Goal: Browse casually: Explore the website without a specific task or goal

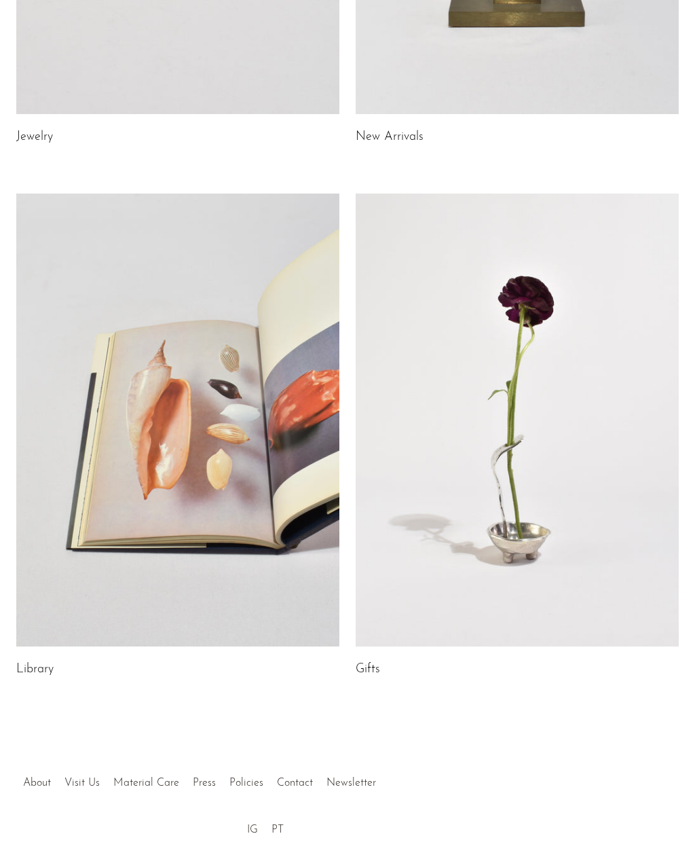
scroll to position [442, 0]
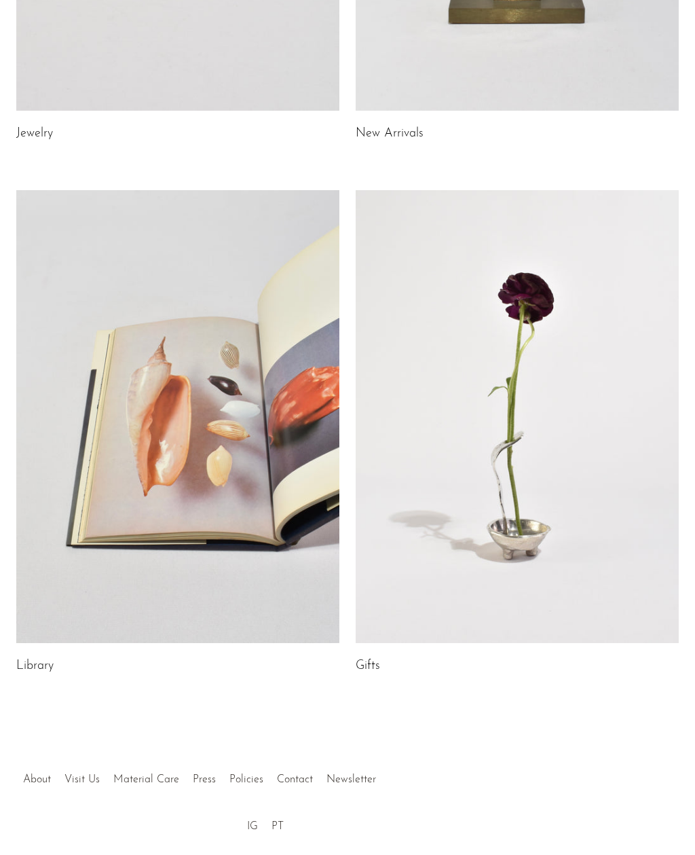
click at [650, 498] on link at bounding box center [517, 416] width 323 height 453
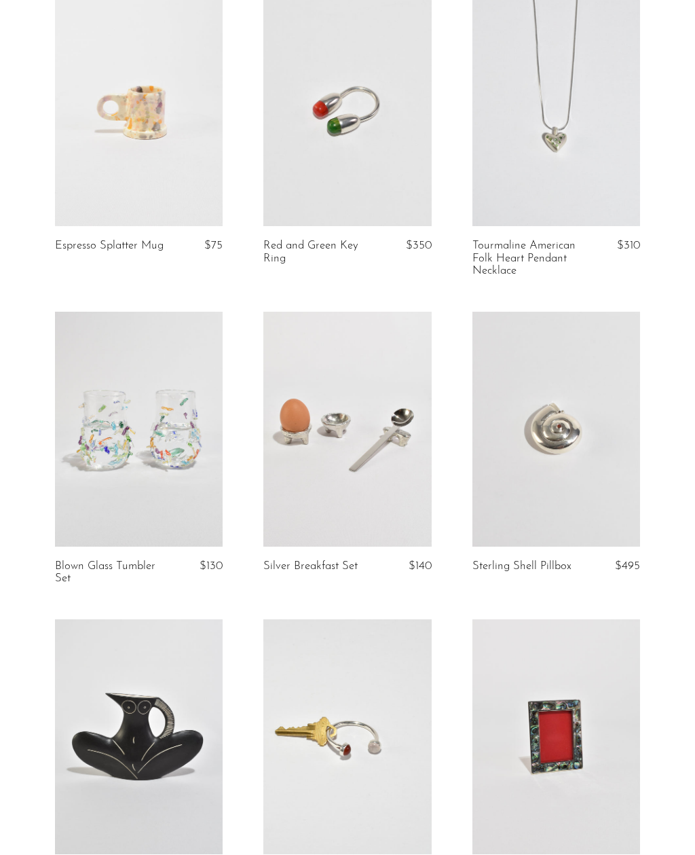
scroll to position [796, 0]
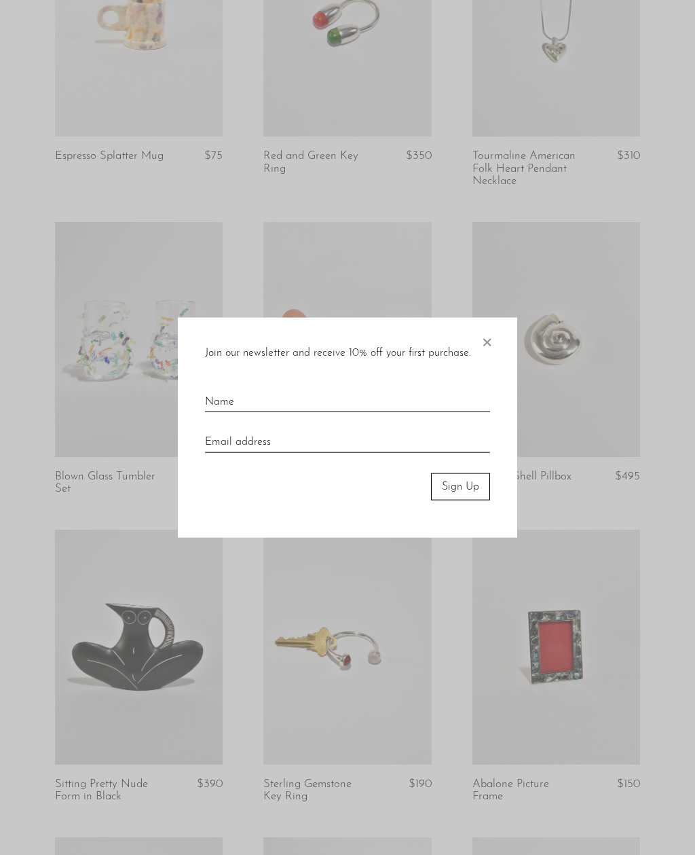
click at [490, 360] on span "×" at bounding box center [487, 338] width 14 height 43
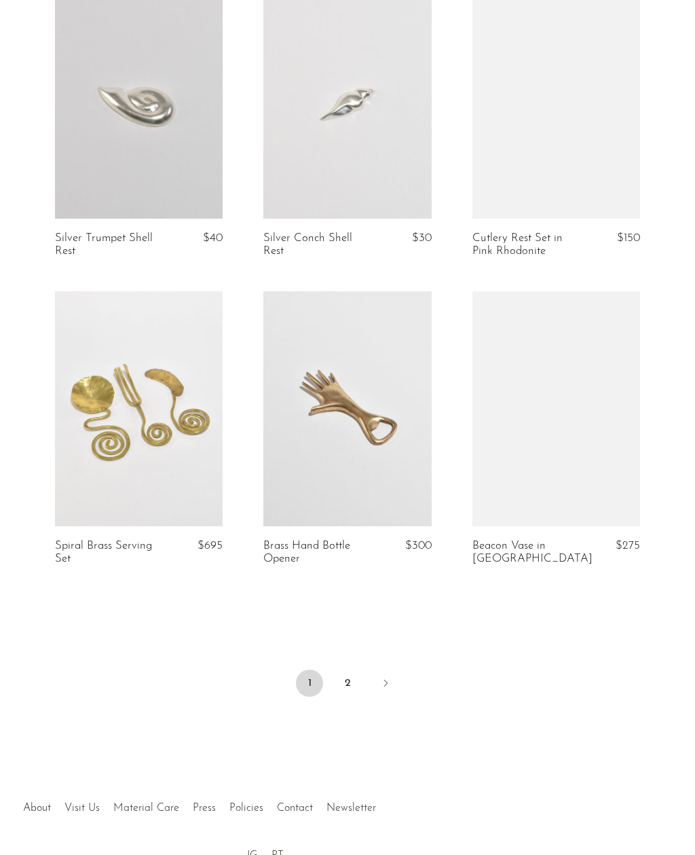
scroll to position [3208, 0]
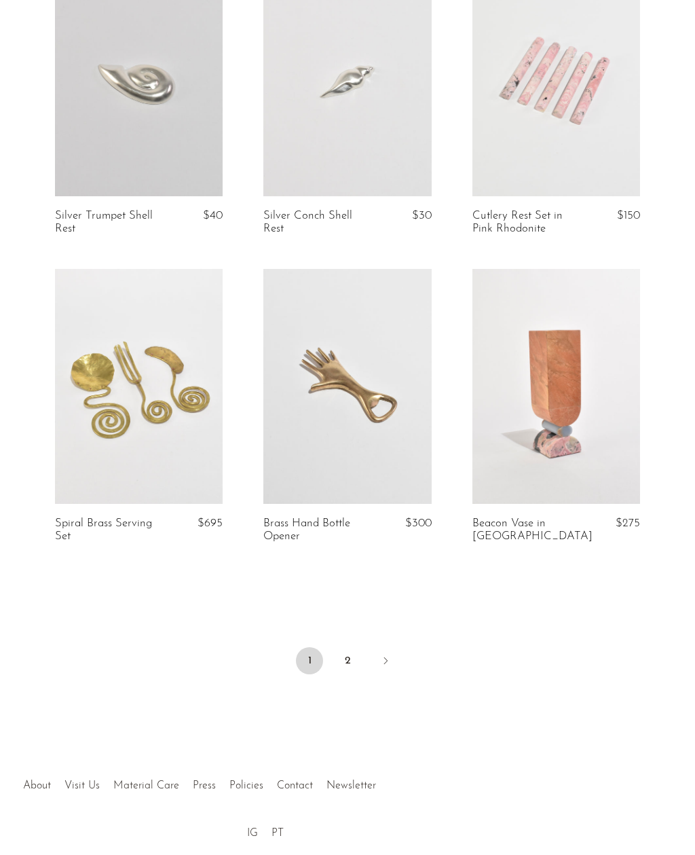
click at [351, 661] on link "2" at bounding box center [347, 660] width 27 height 27
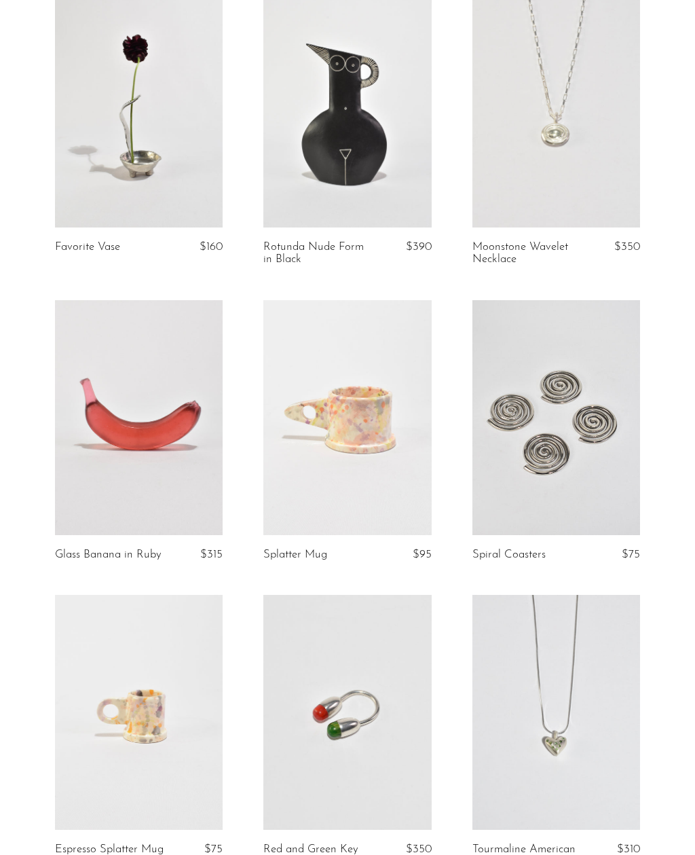
scroll to position [0, 0]
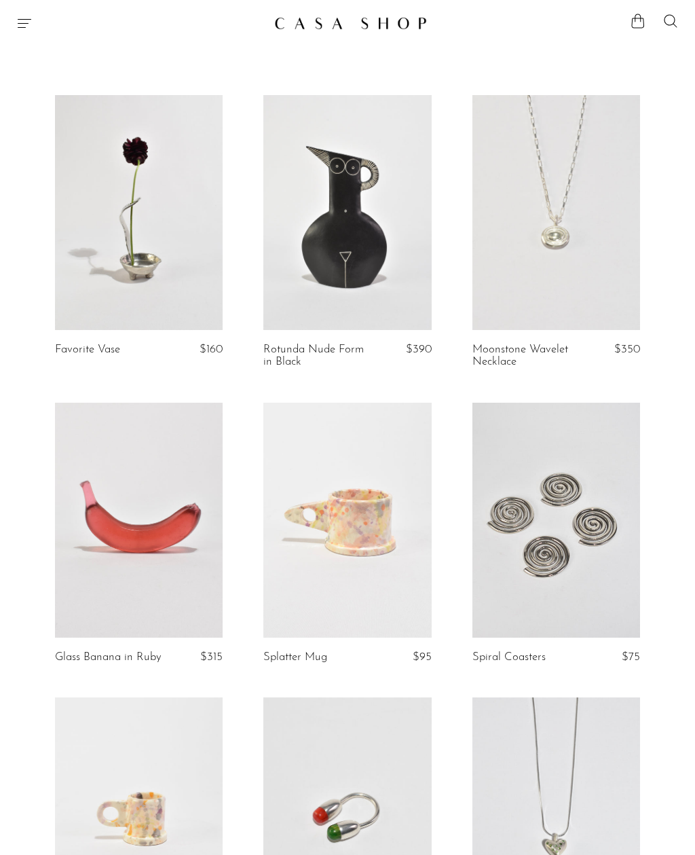
click at [360, 25] on img at bounding box center [350, 23] width 153 height 14
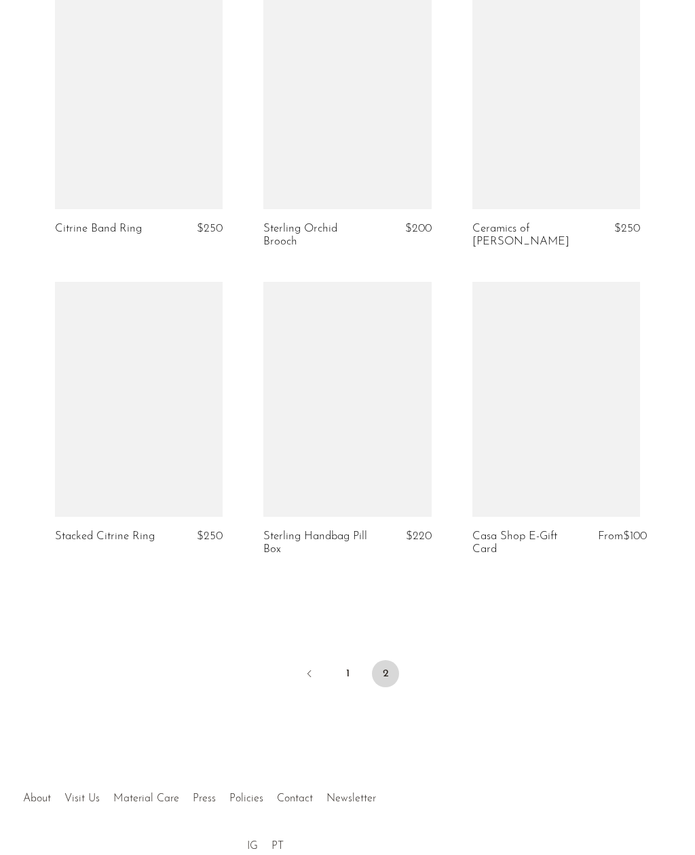
scroll to position [2901, 0]
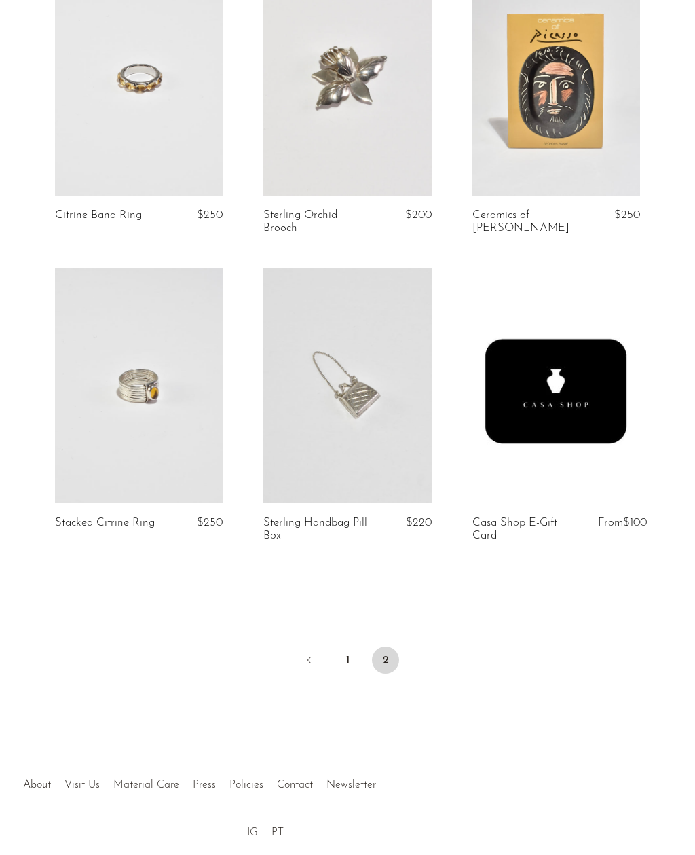
click at [402, 660] on ul "1 2" at bounding box center [347, 661] width 695 height 41
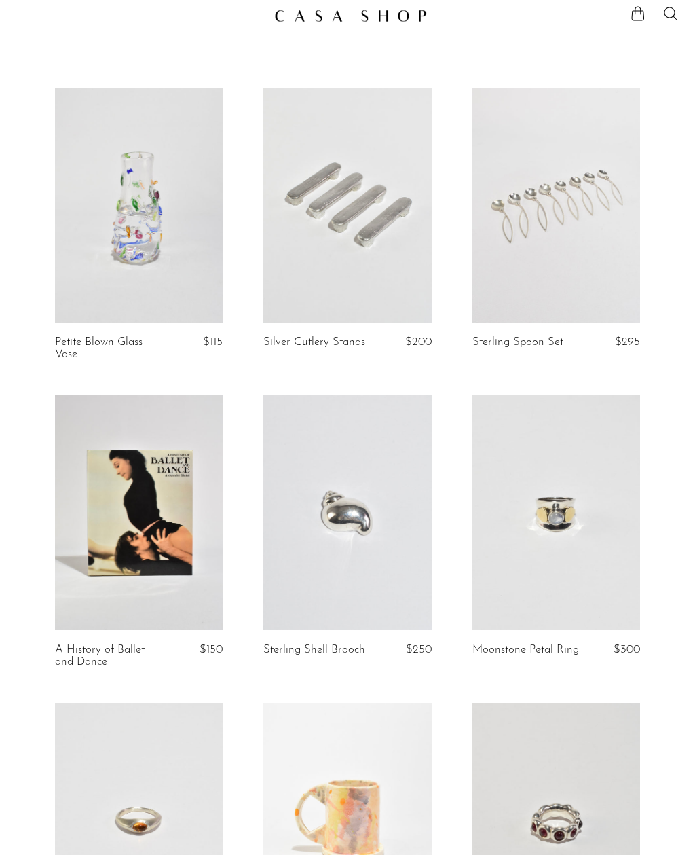
scroll to position [0, 0]
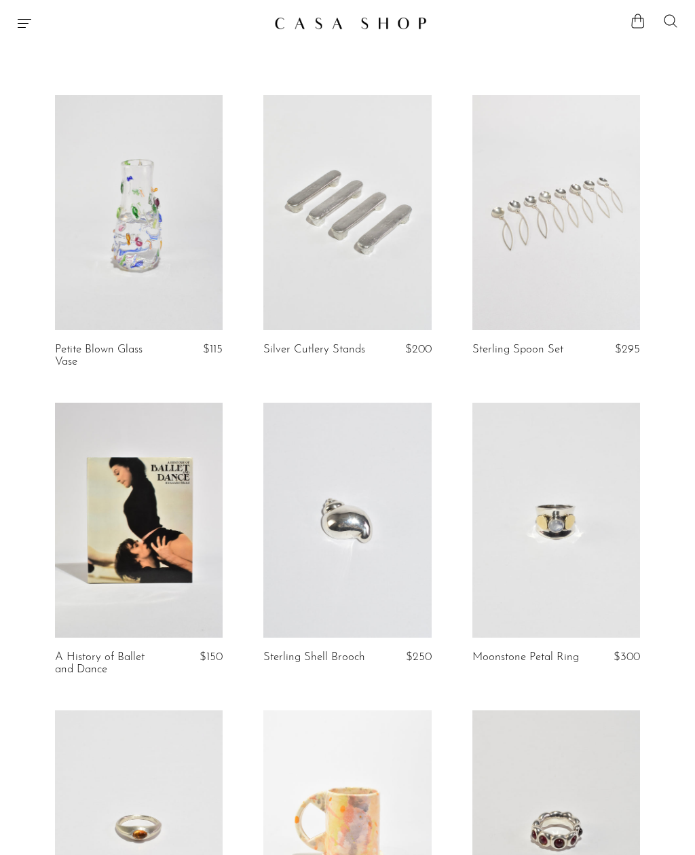
click at [16, 24] on icon "Menu" at bounding box center [24, 23] width 16 height 16
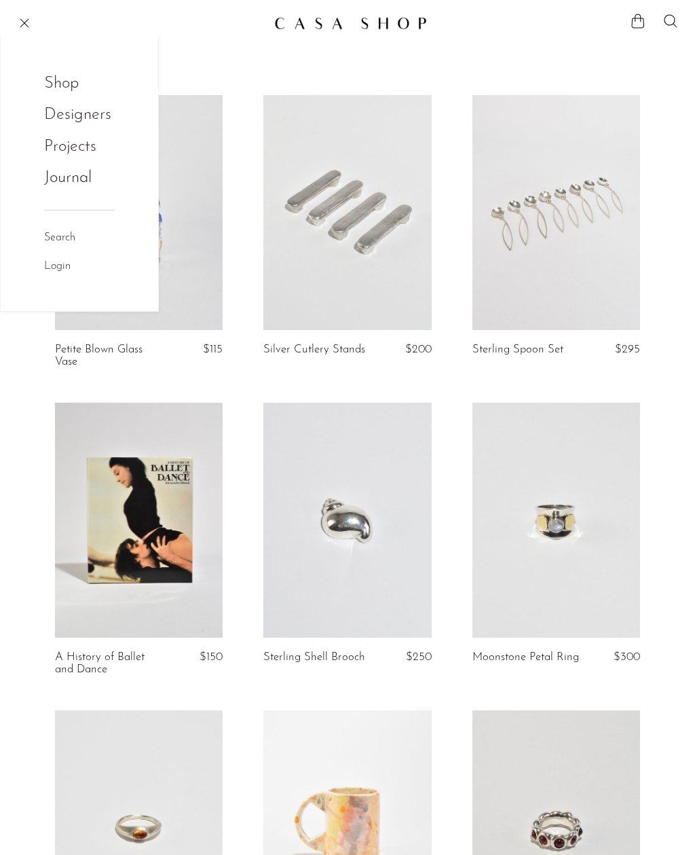
click at [53, 83] on link "Shop" at bounding box center [70, 84] width 53 height 26
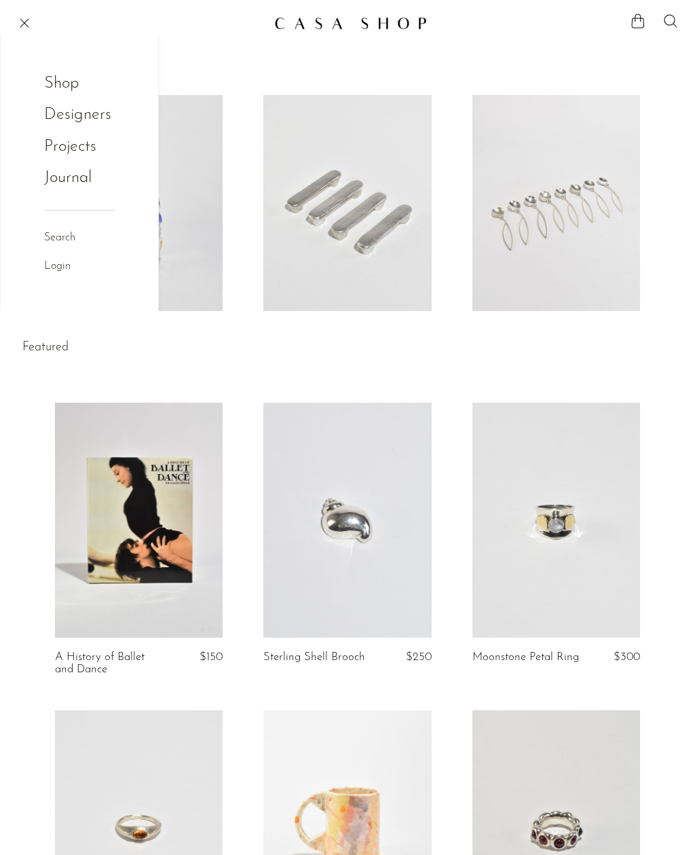
click at [62, 86] on link "Shop" at bounding box center [70, 84] width 53 height 26
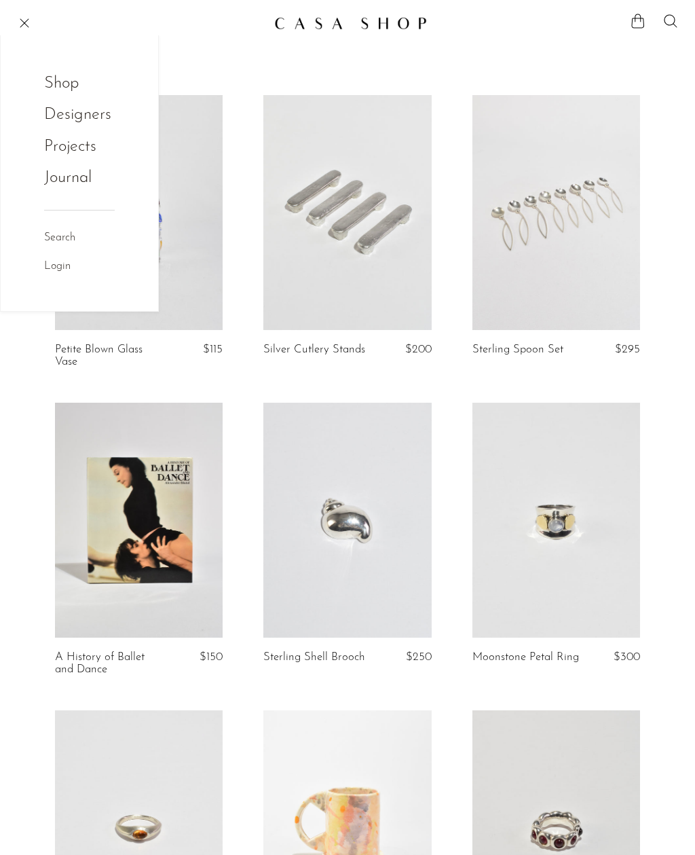
click at [65, 86] on link "Shop" at bounding box center [70, 84] width 53 height 26
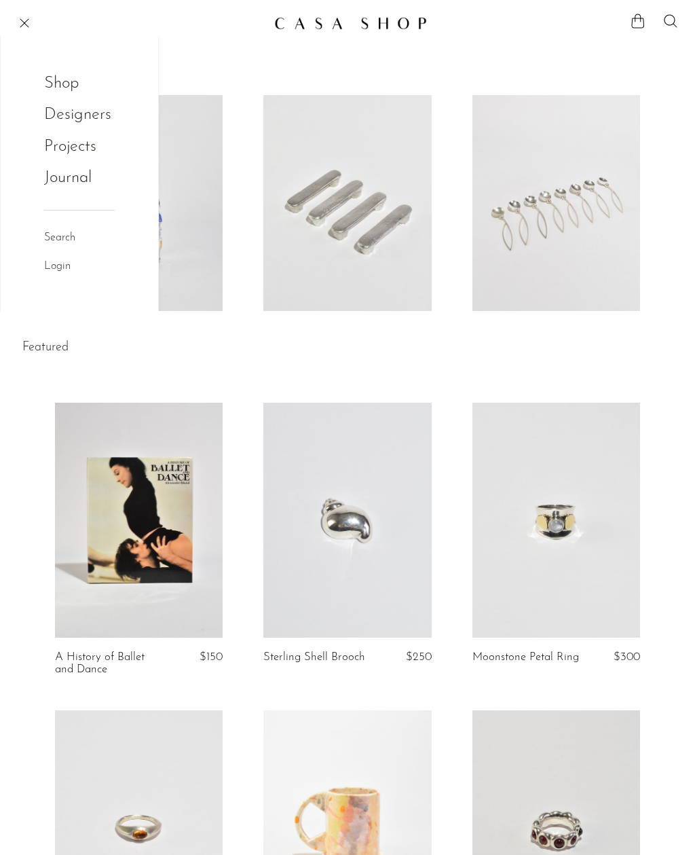
click at [71, 84] on link "Shop" at bounding box center [70, 84] width 53 height 26
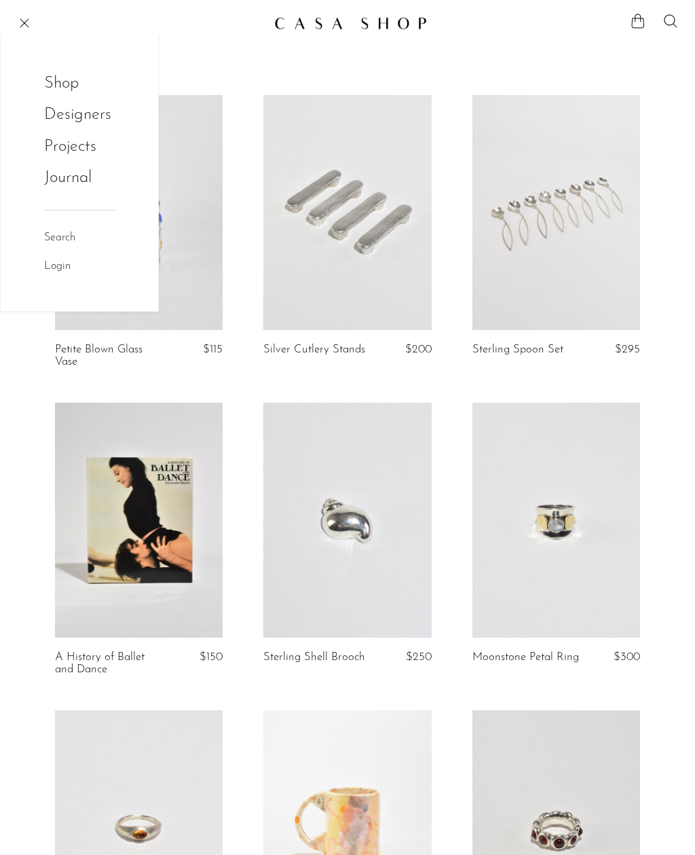
click at [67, 80] on link "Shop" at bounding box center [70, 84] width 53 height 26
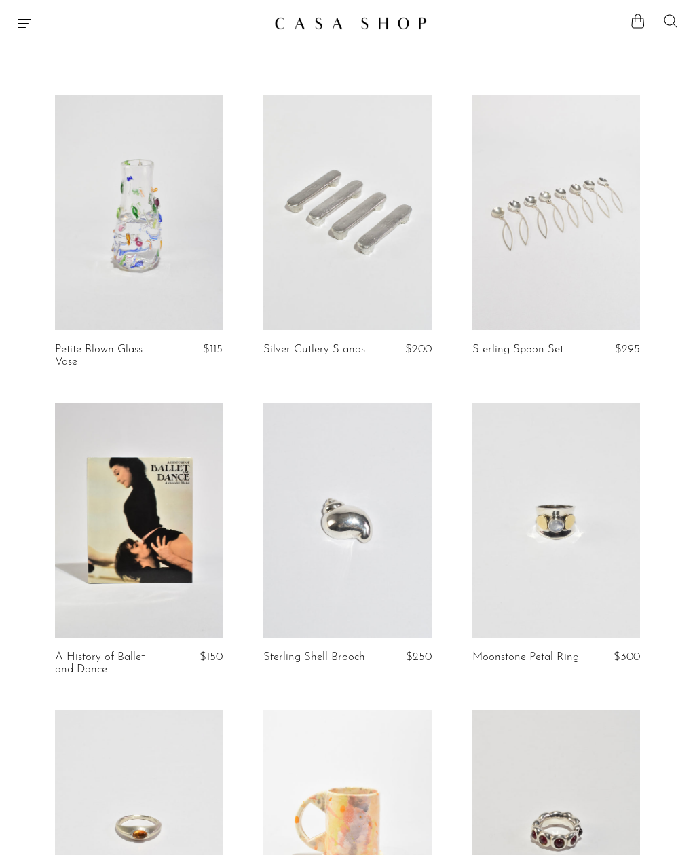
click at [18, 24] on span "Menu" at bounding box center [24, 23] width 16 height 16
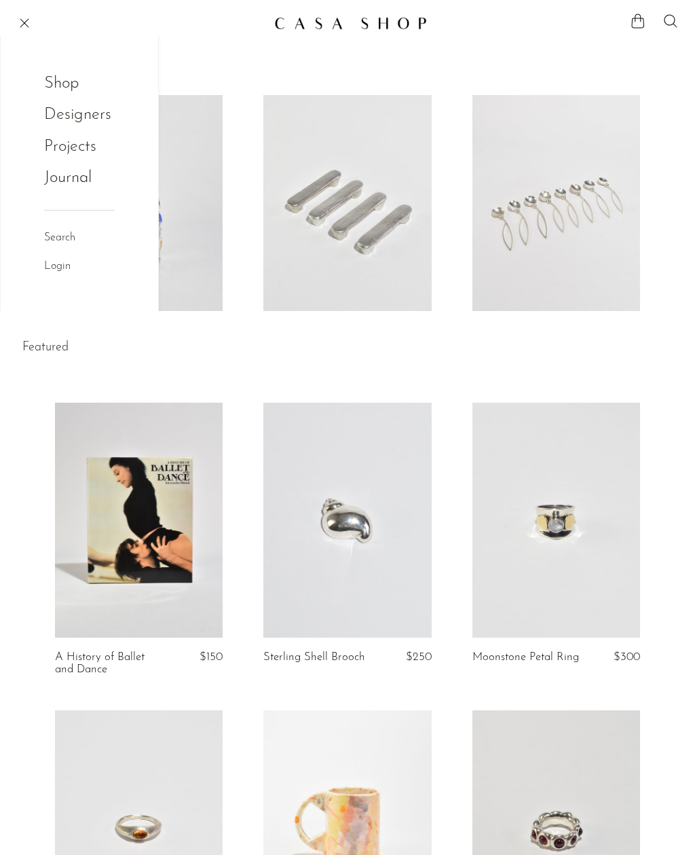
click at [75, 89] on link "Shop" at bounding box center [70, 84] width 53 height 26
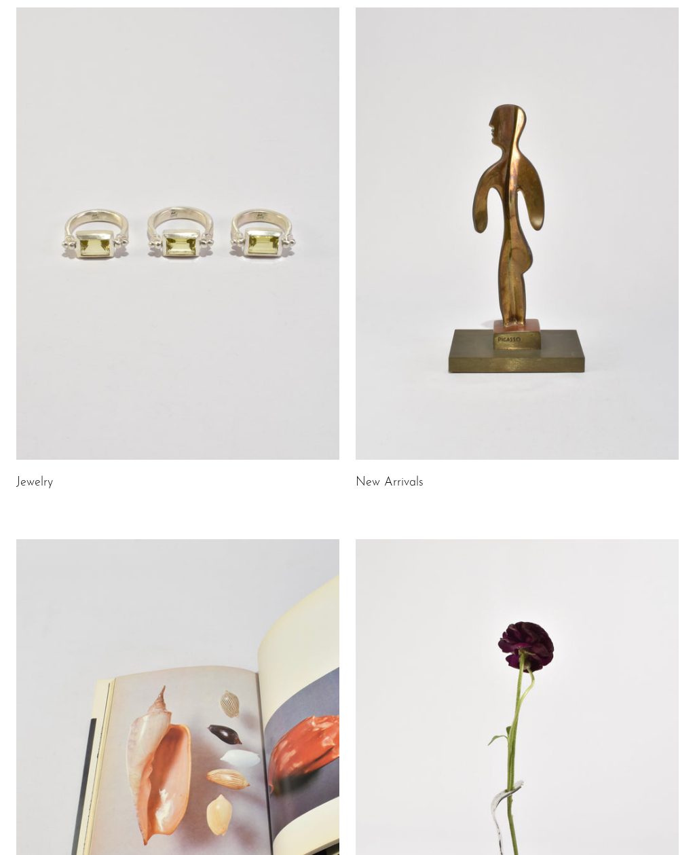
scroll to position [99, 0]
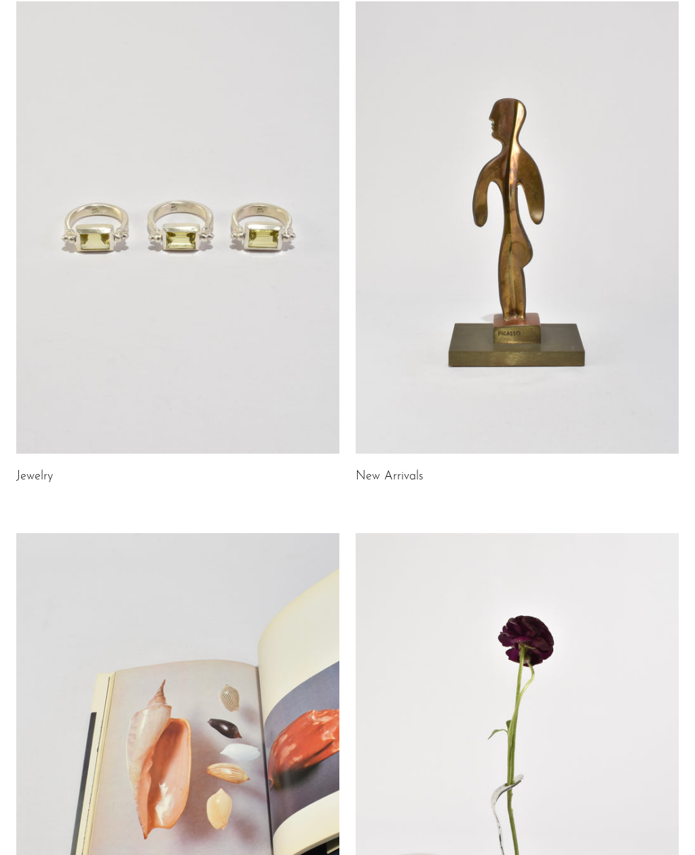
click at [606, 258] on link at bounding box center [517, 227] width 323 height 453
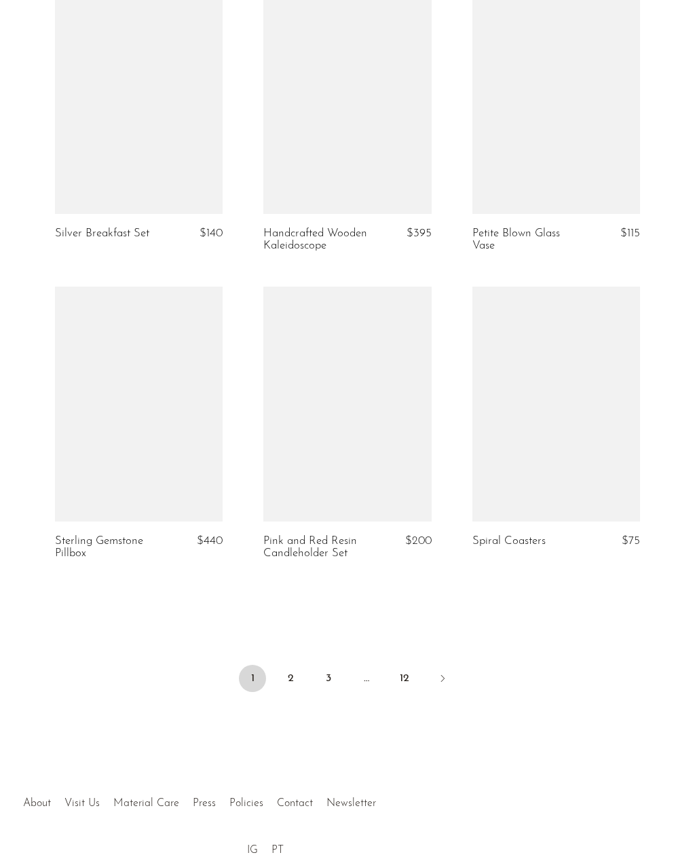
scroll to position [3208, 0]
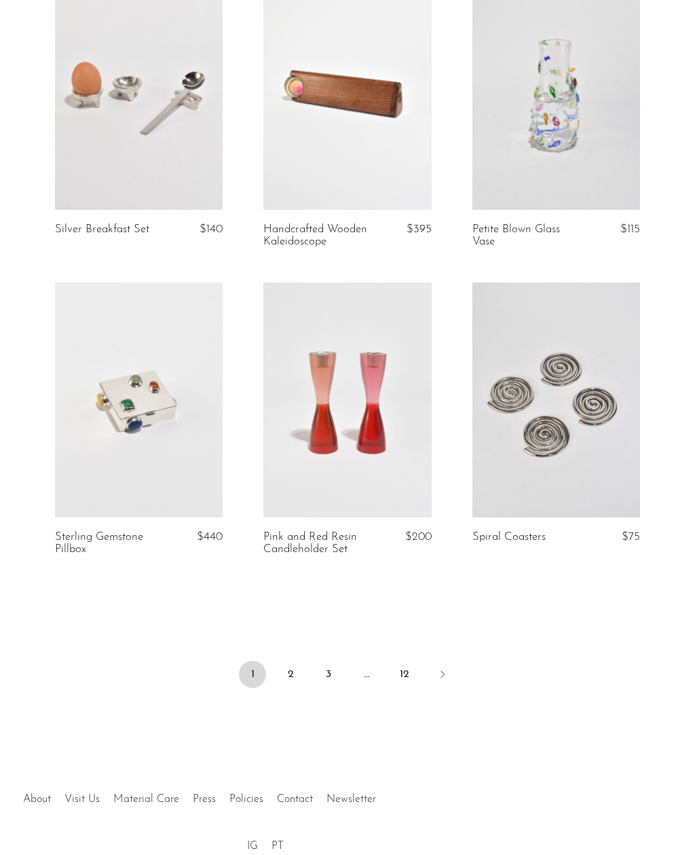
click at [302, 661] on link "2" at bounding box center [290, 674] width 27 height 27
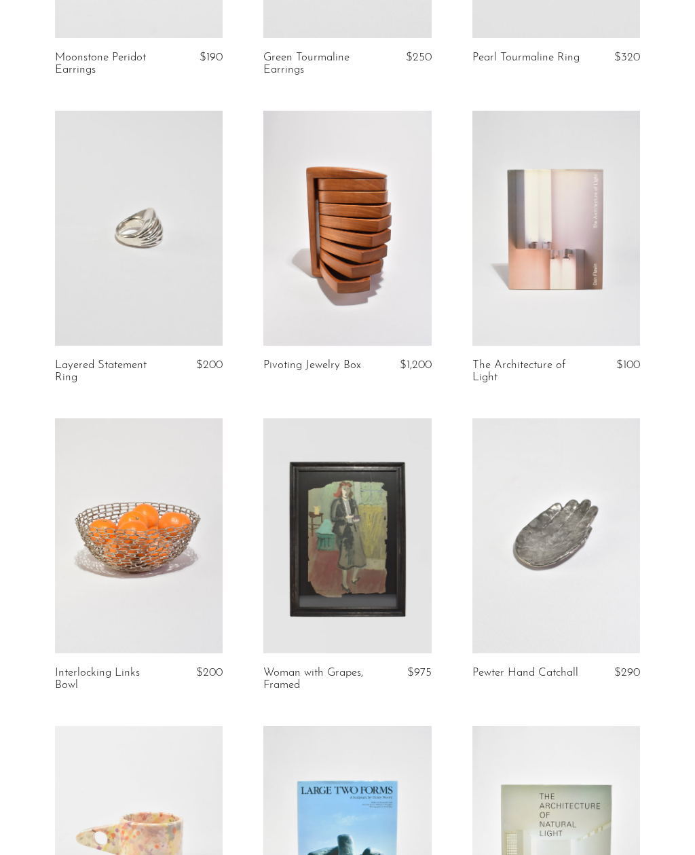
scroll to position [2206, 0]
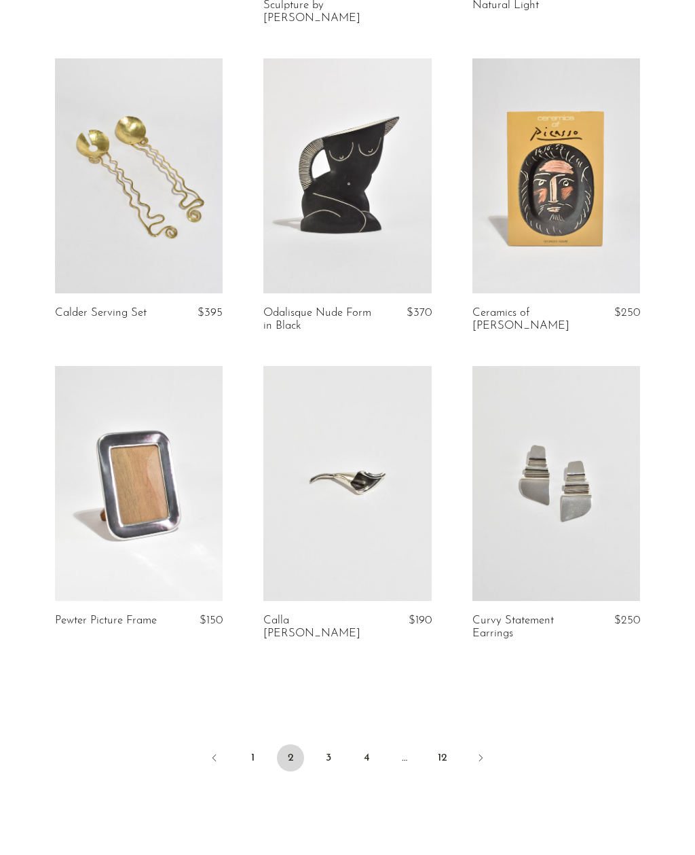
scroll to position [3136, 0]
click at [324, 760] on link "3" at bounding box center [328, 757] width 27 height 27
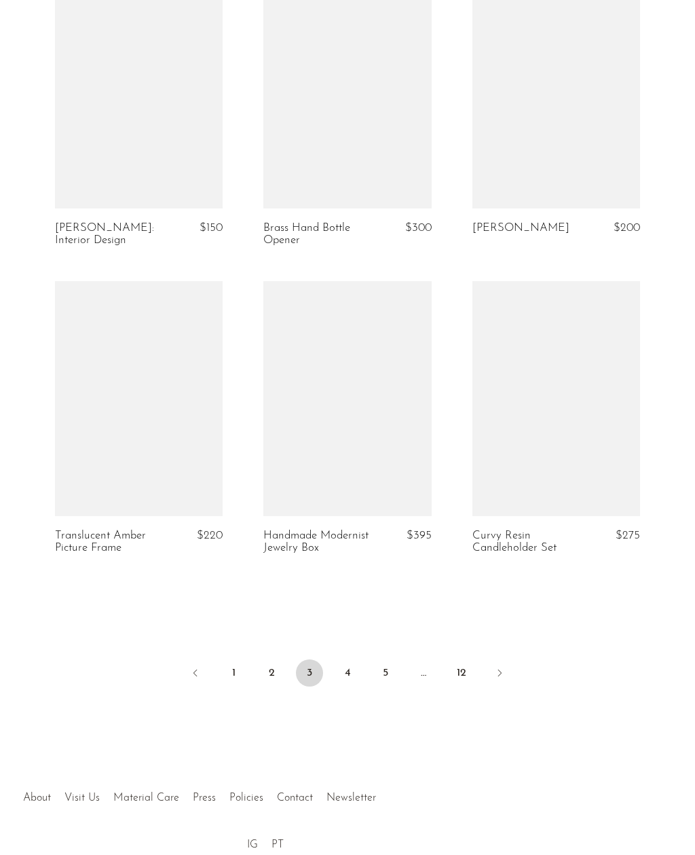
scroll to position [3196, 0]
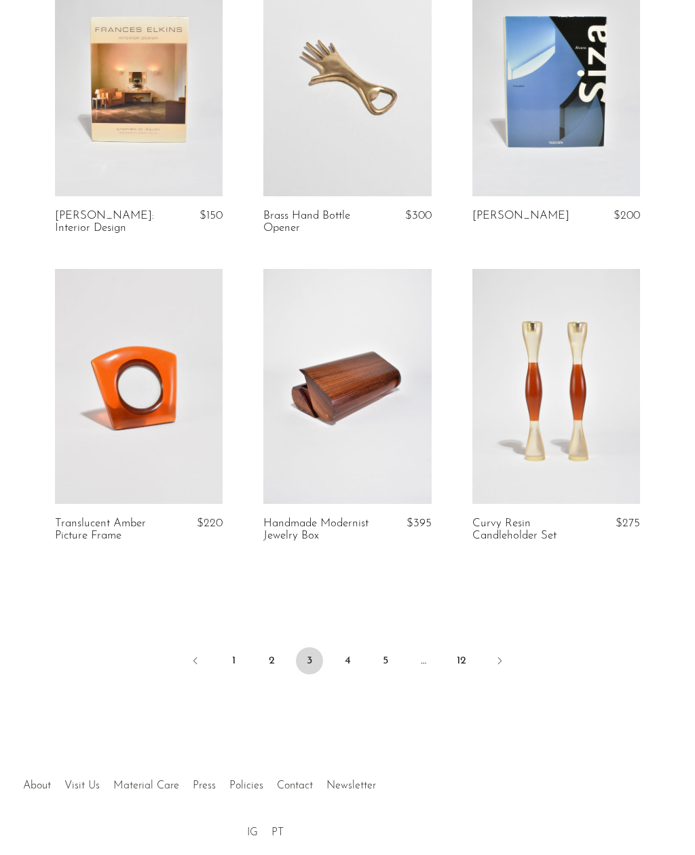
click at [356, 659] on link "4" at bounding box center [347, 660] width 27 height 27
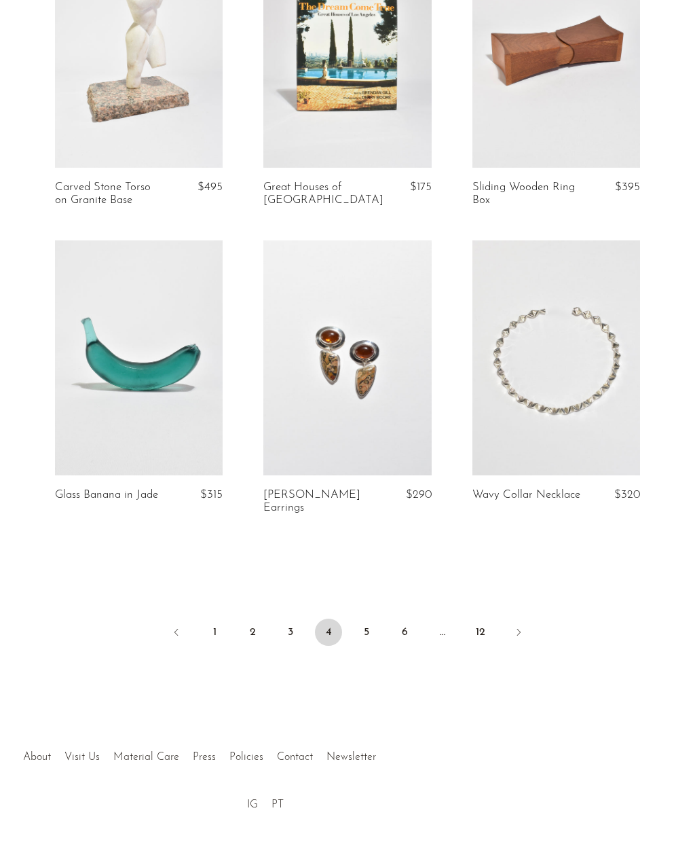
scroll to position [3265, 0]
